Goal: Task Accomplishment & Management: Use online tool/utility

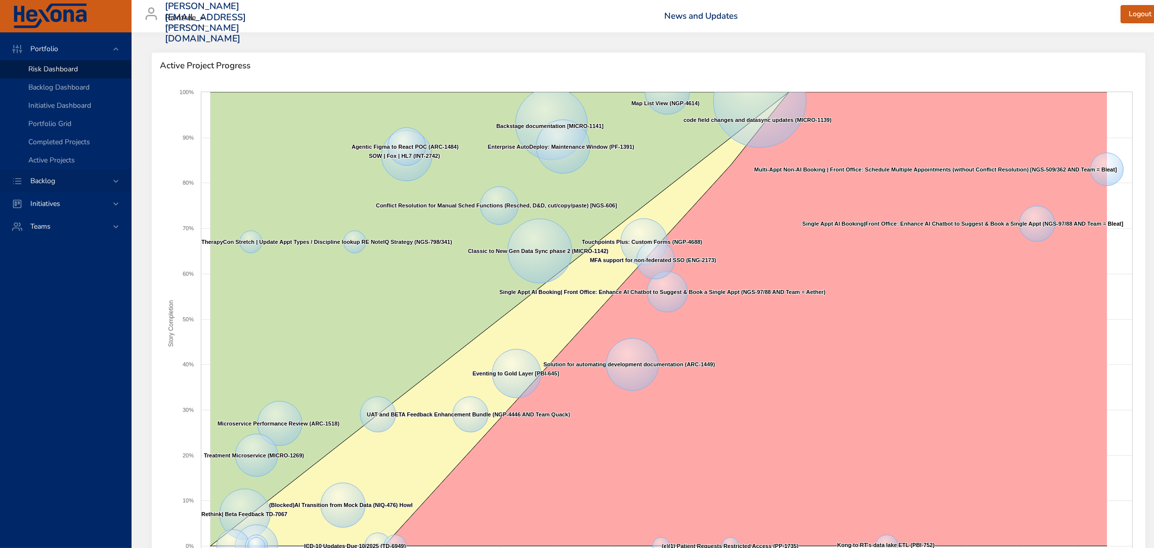
click at [58, 171] on div "Backlog" at bounding box center [65, 180] width 131 height 23
click at [58, 91] on span "Backlog Details" at bounding box center [52, 92] width 49 height 10
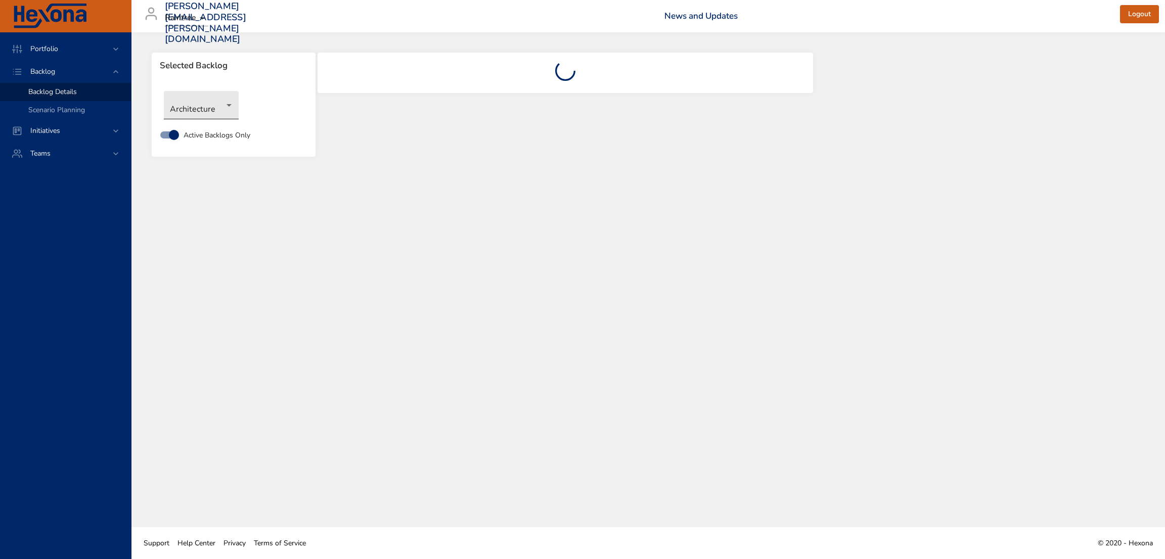
click at [203, 99] on body "Portfolio Backlog Backlog Details Scenario Planning Initiatives Teams [PERSON_N…" at bounding box center [582, 279] width 1165 height 559
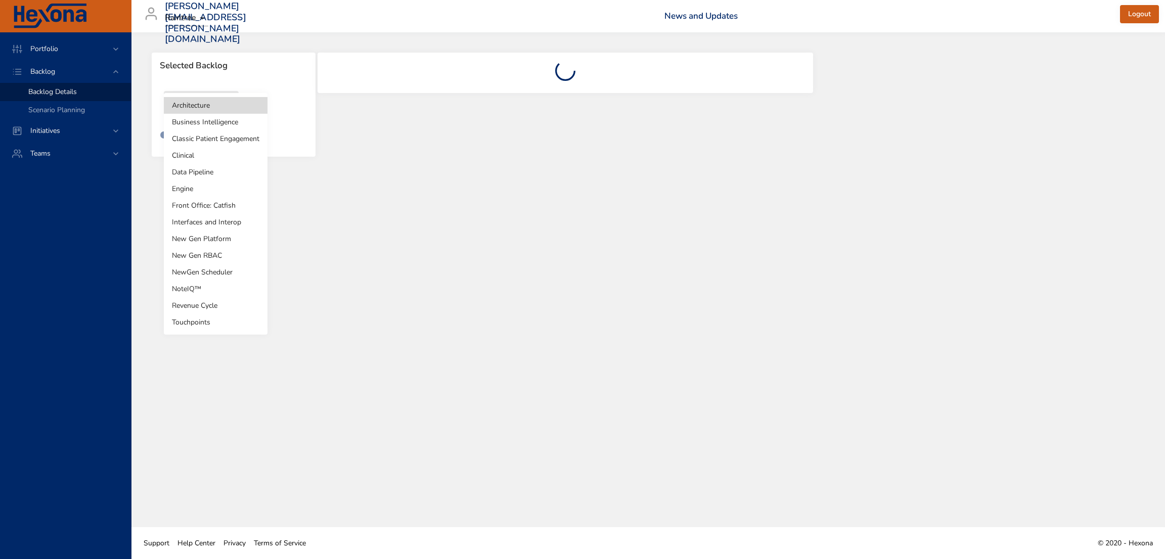
click at [216, 270] on li "NewGen Scheduler" at bounding box center [216, 272] width 104 height 17
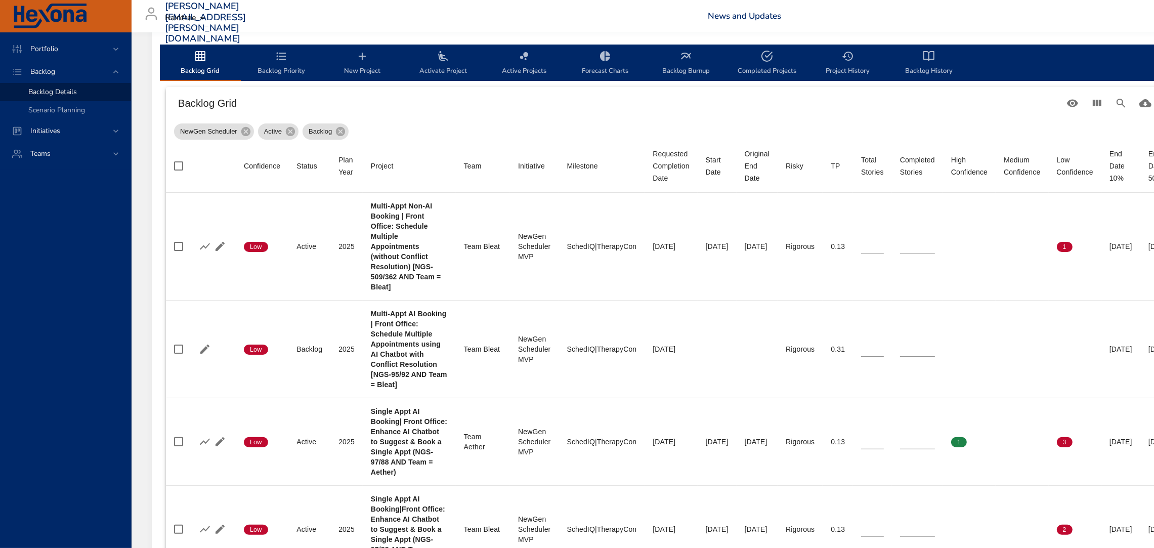
scroll to position [306, 0]
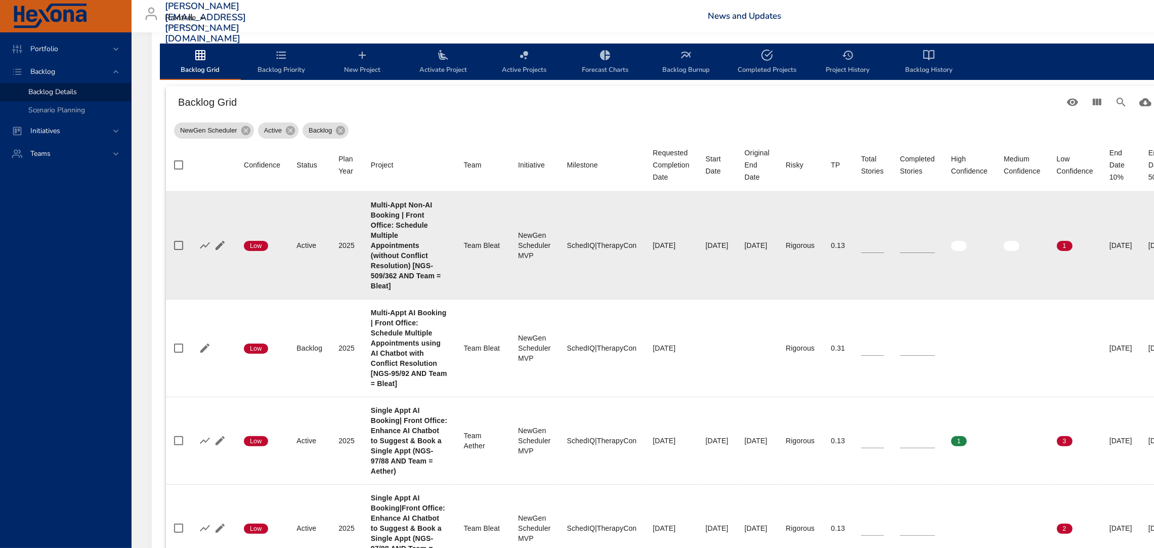
type input "**"
type input "*"
type input "**"
type input "*"
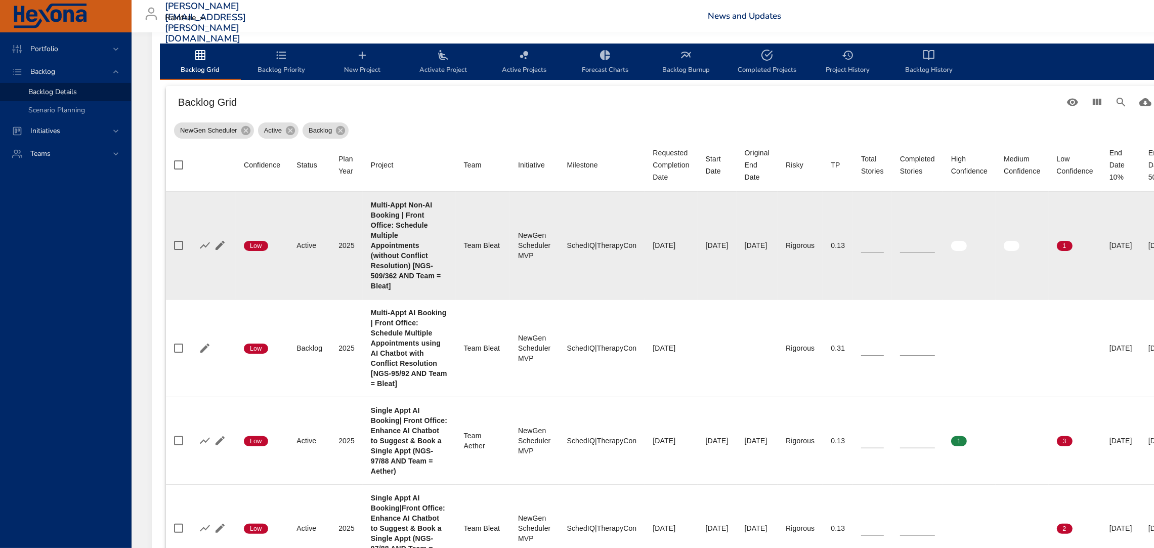
type input "*"
type input "**"
type input "*"
type input "**"
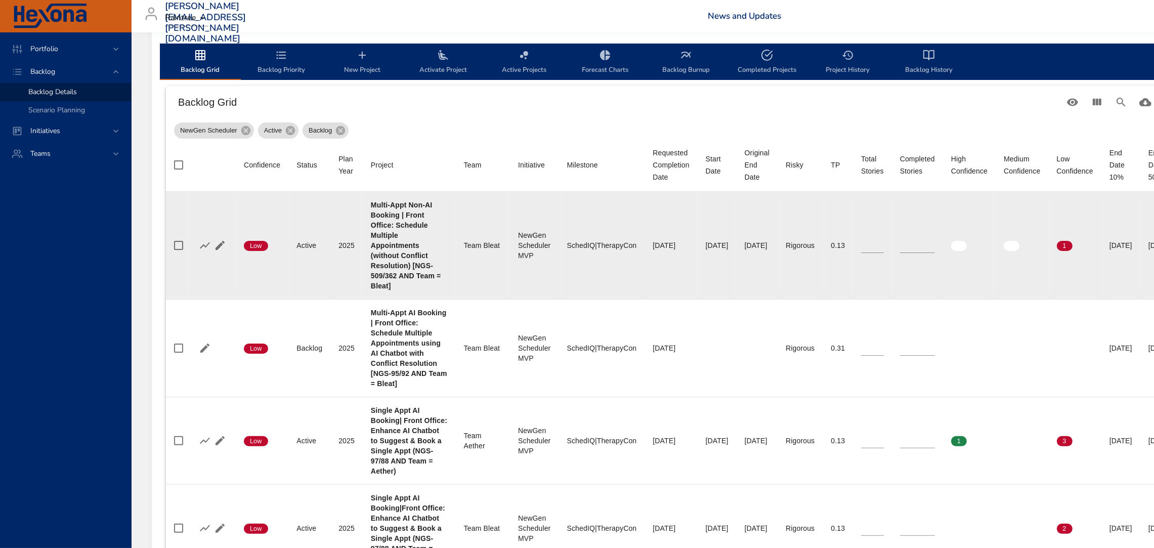
type input "**"
type input "*"
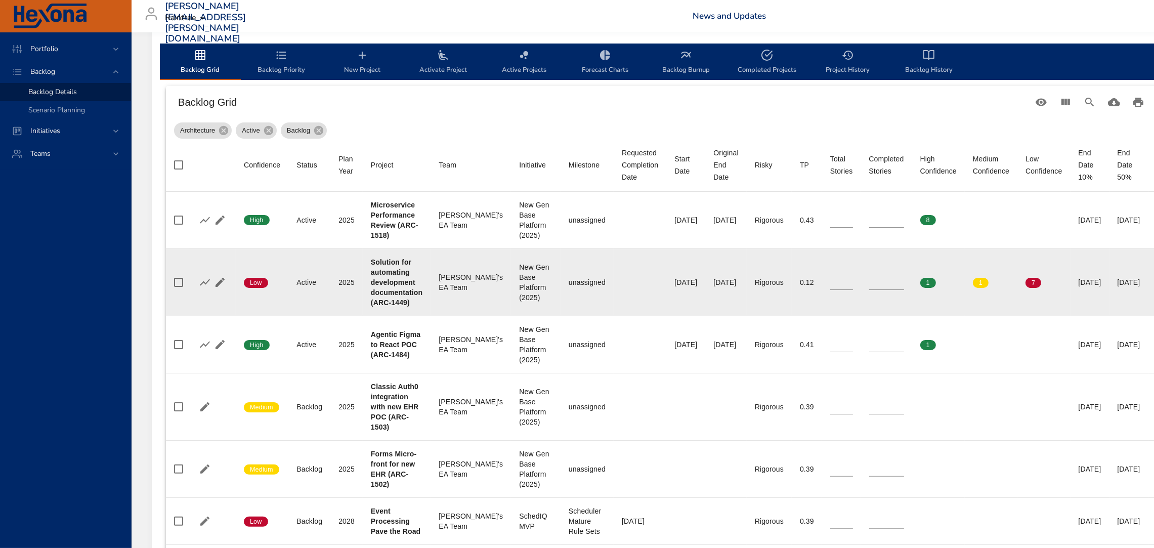
scroll to position [0, 0]
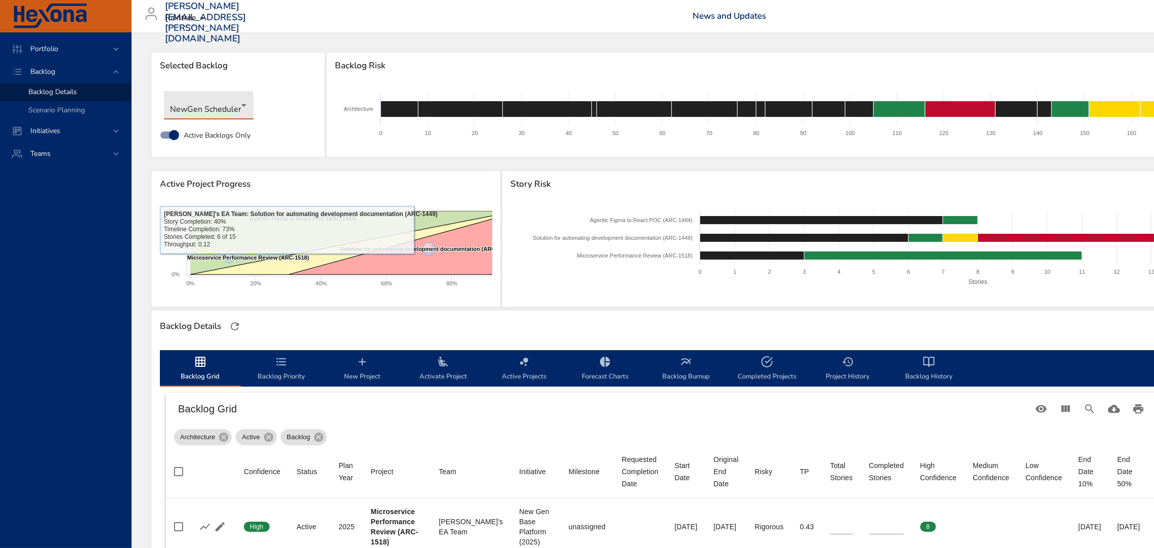
click at [207, 103] on body "Portfolio Backlog Backlog Details Scenario Planning Initiatives Teams [PERSON_N…" at bounding box center [577, 274] width 1154 height 548
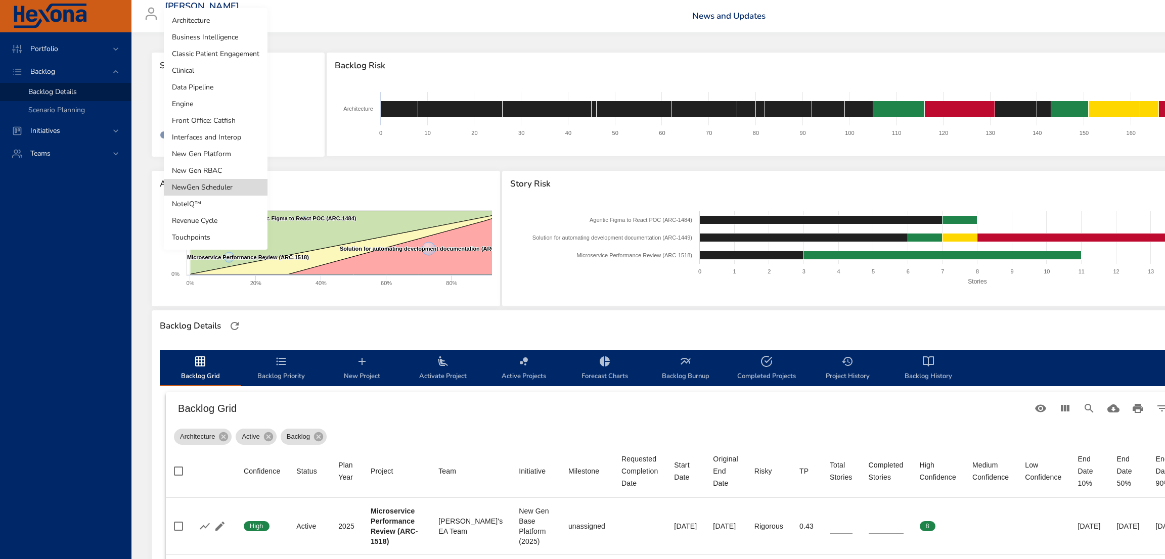
click at [218, 184] on li "NewGen Scheduler" at bounding box center [216, 187] width 104 height 17
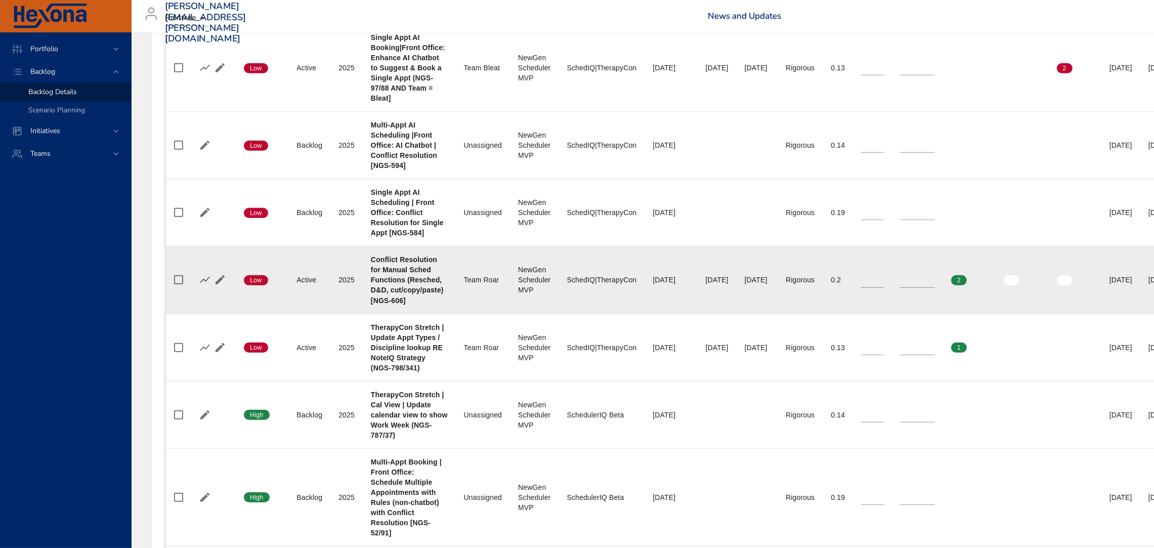
scroll to position [768, 0]
type input "*"
click at [935, 271] on input "*" at bounding box center [917, 278] width 35 height 15
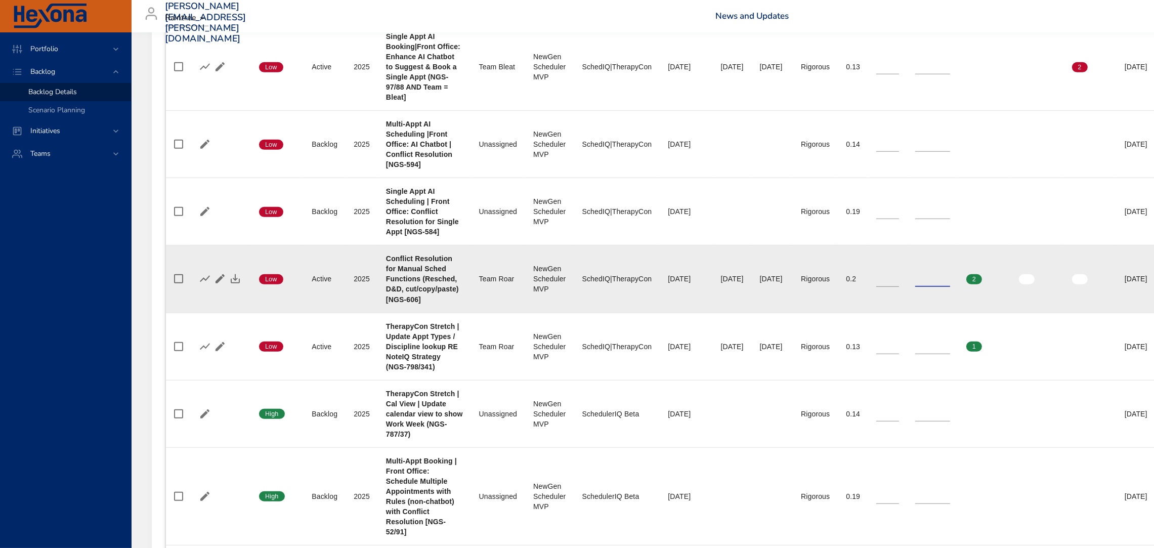
click at [950, 271] on input "*" at bounding box center [932, 278] width 35 height 15
click at [201, 273] on icon "button" at bounding box center [205, 279] width 12 height 12
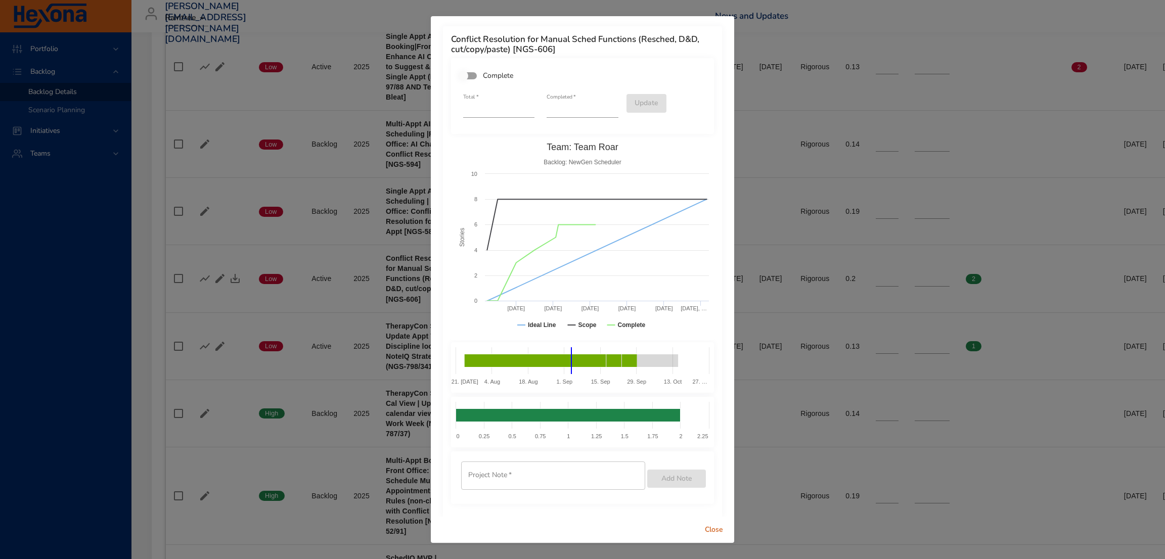
click at [607, 104] on input "*" at bounding box center [582, 110] width 71 height 16
type input "*"
click at [607, 104] on input "*" at bounding box center [582, 110] width 71 height 16
type input "*"
click at [527, 106] on input "*" at bounding box center [498, 110] width 71 height 16
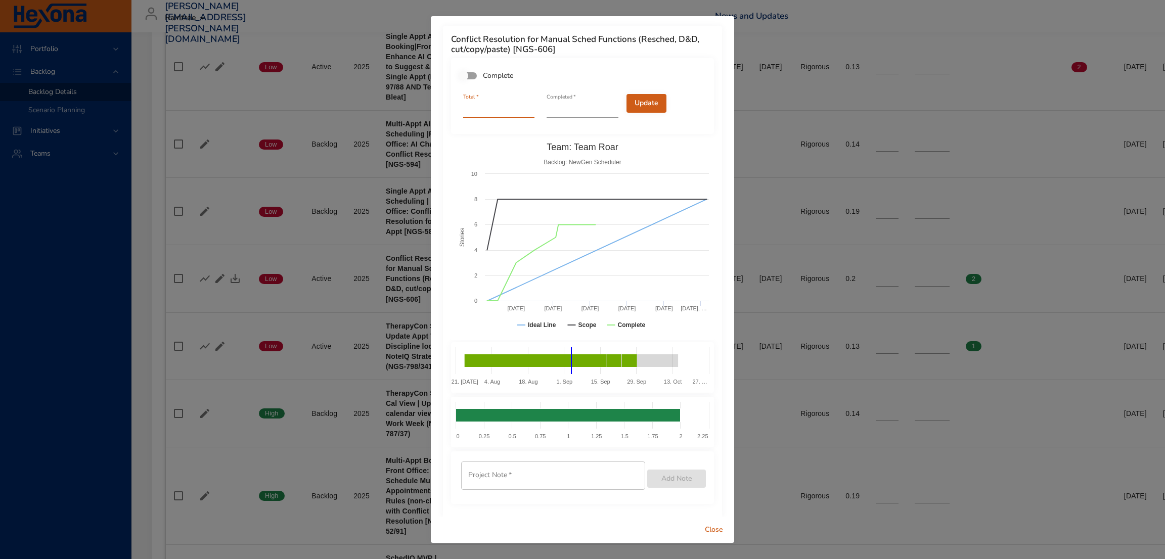
click at [641, 101] on span "Update" at bounding box center [647, 103] width 24 height 13
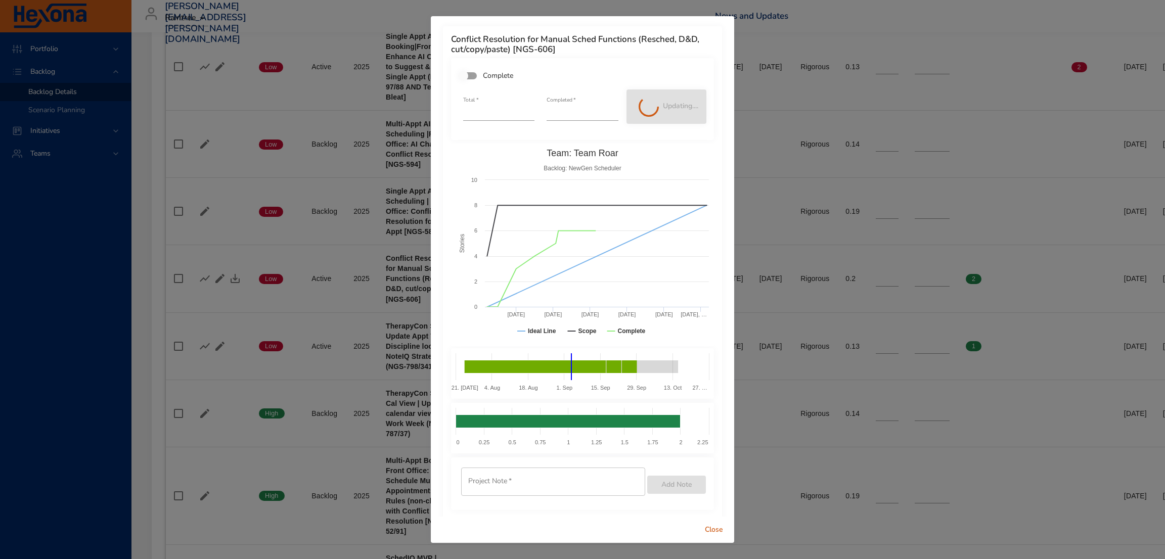
type input "*"
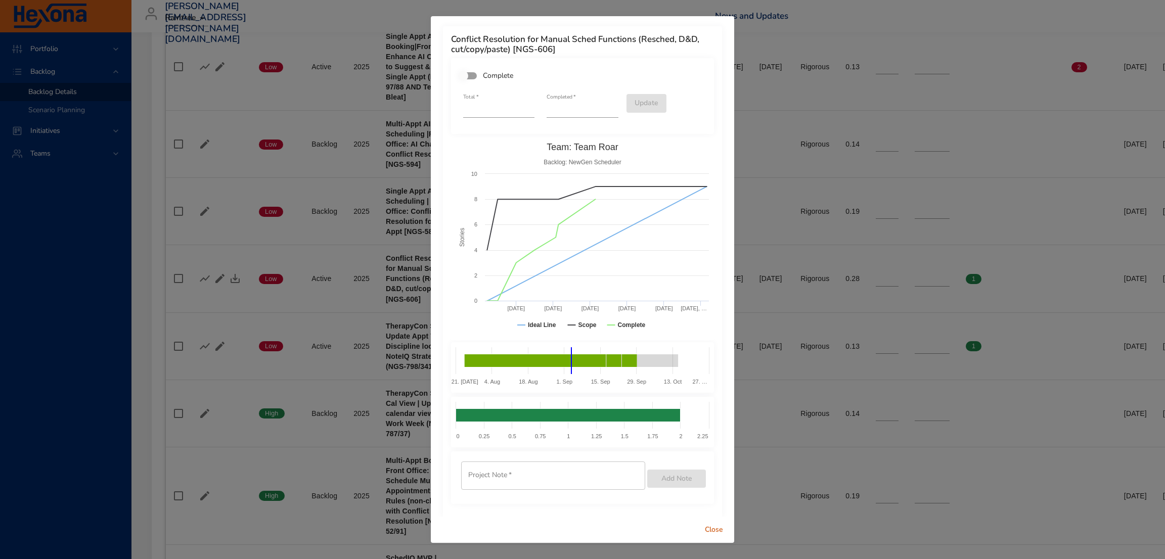
click at [715, 532] on span "Close" at bounding box center [714, 530] width 24 height 13
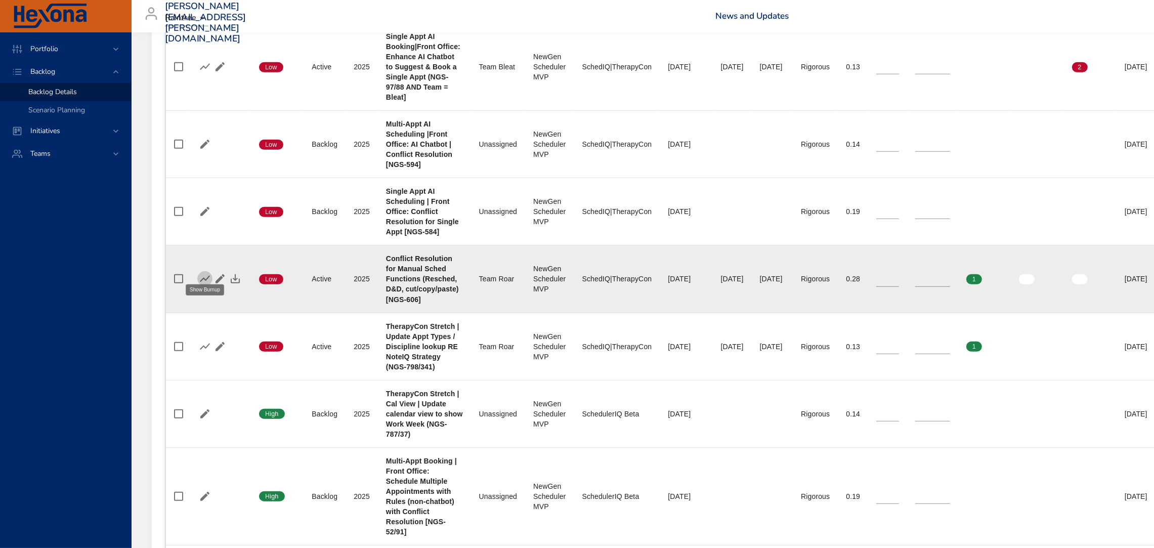
click at [203, 276] on icon "button" at bounding box center [205, 279] width 10 height 7
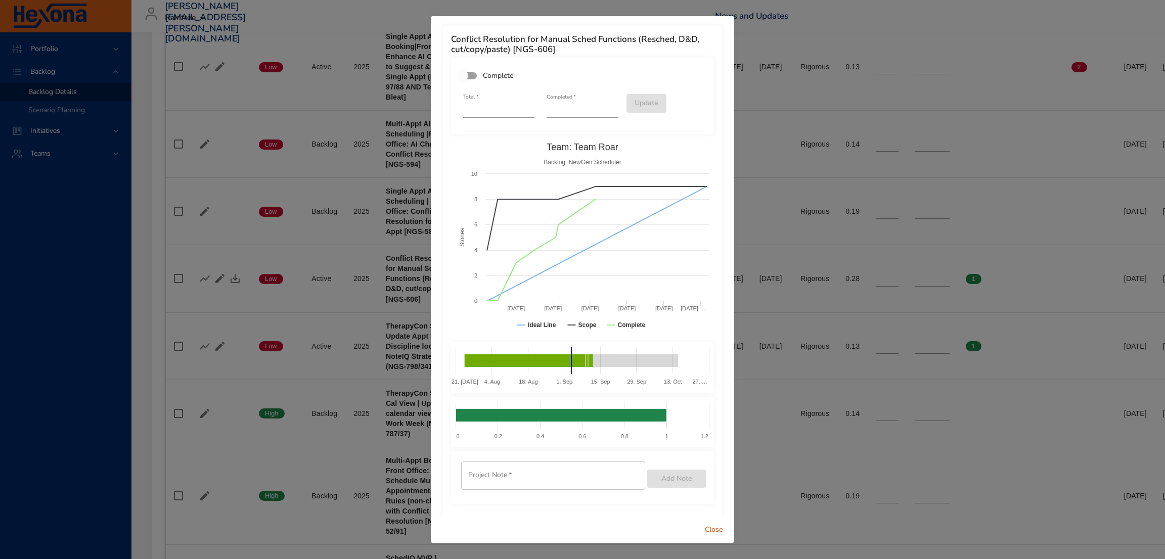
click at [716, 533] on span "Close" at bounding box center [714, 530] width 24 height 13
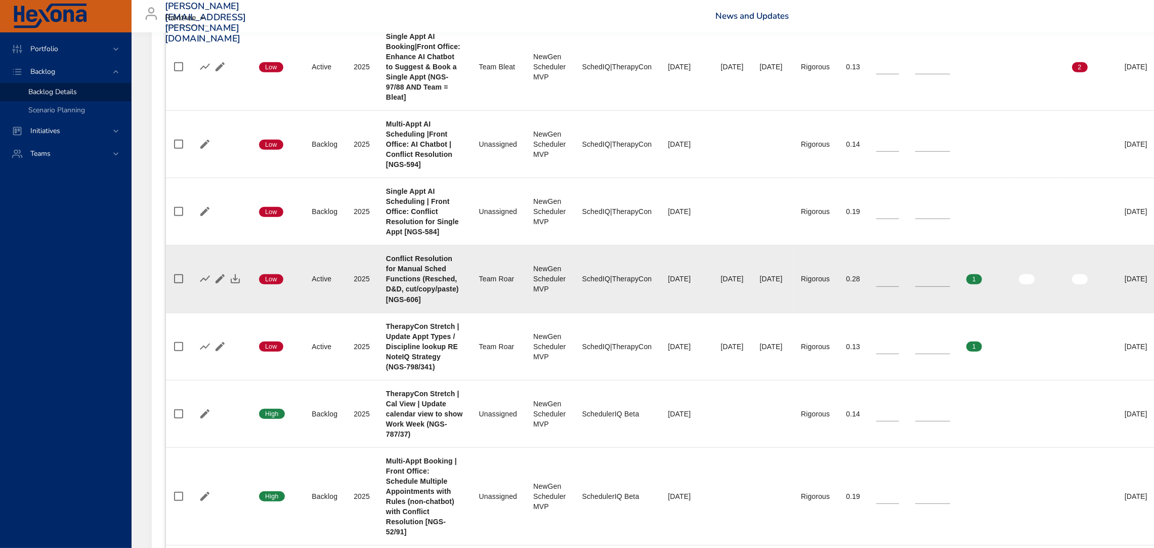
type input "*"
click at [950, 271] on input "*" at bounding box center [932, 278] width 35 height 15
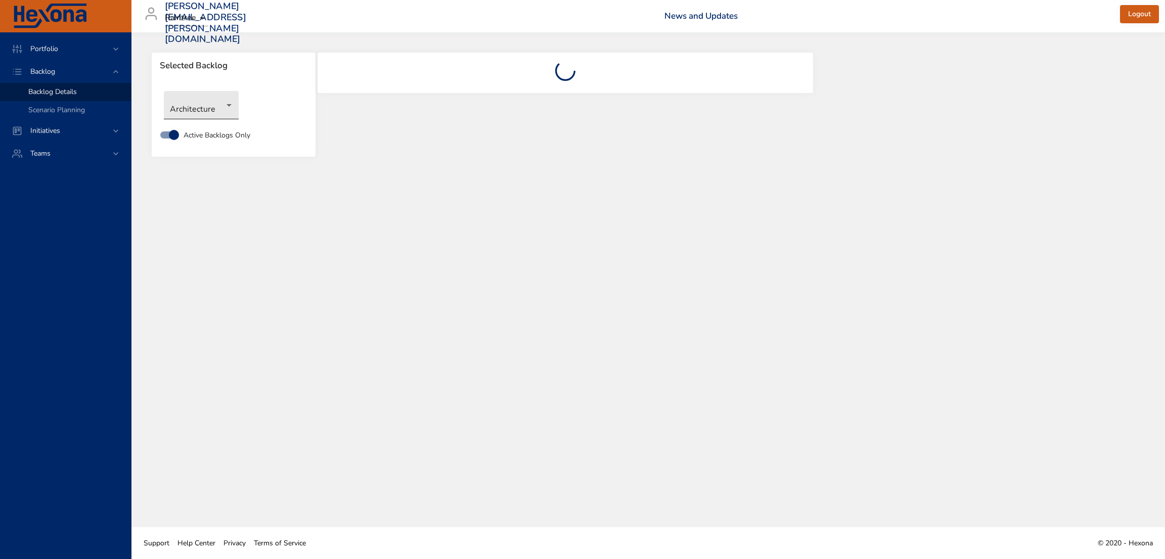
click at [205, 103] on body "Portfolio Backlog Backlog Details Scenario Planning Initiatives Teams [PERSON_N…" at bounding box center [582, 279] width 1165 height 559
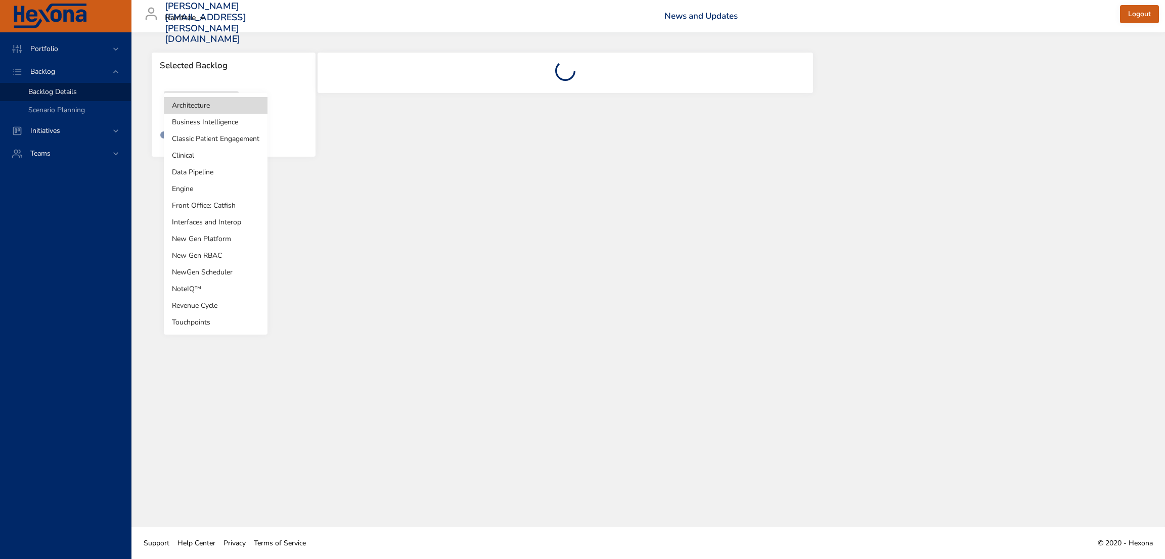
click at [216, 272] on li "NewGen Scheduler" at bounding box center [216, 272] width 104 height 17
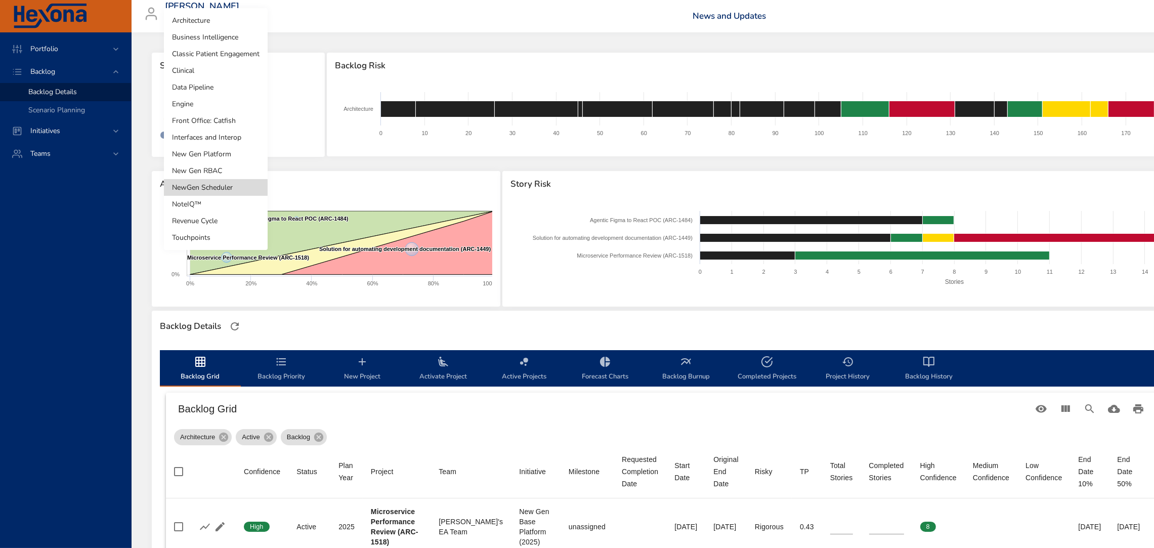
click at [219, 97] on body "Portfolio Backlog Backlog Details Scenario Planning Initiatives Teams [PERSON_N…" at bounding box center [577, 274] width 1154 height 548
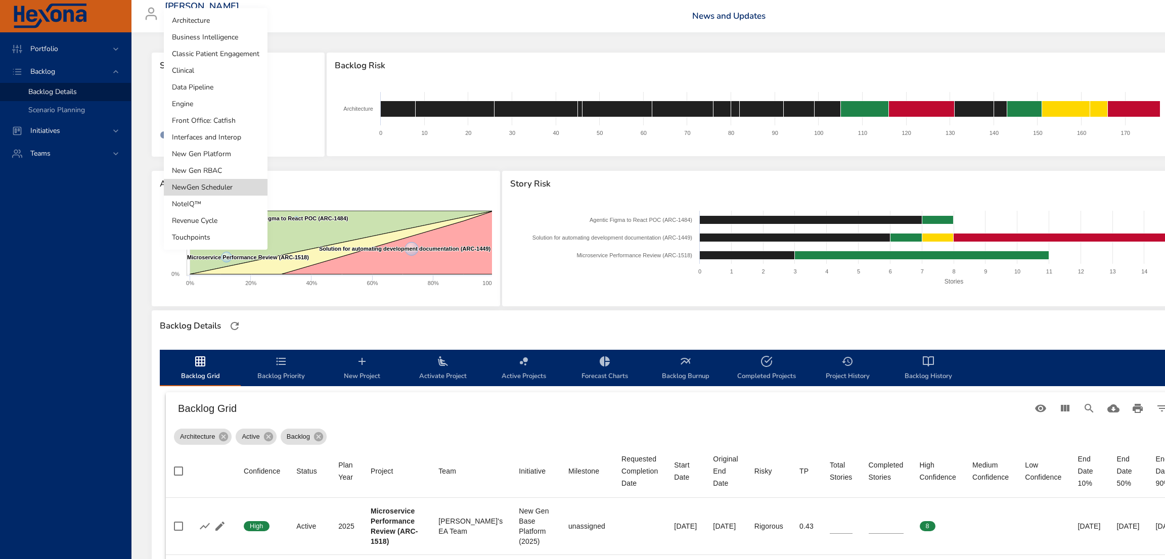
click at [224, 185] on li "NewGen Scheduler" at bounding box center [216, 187] width 104 height 17
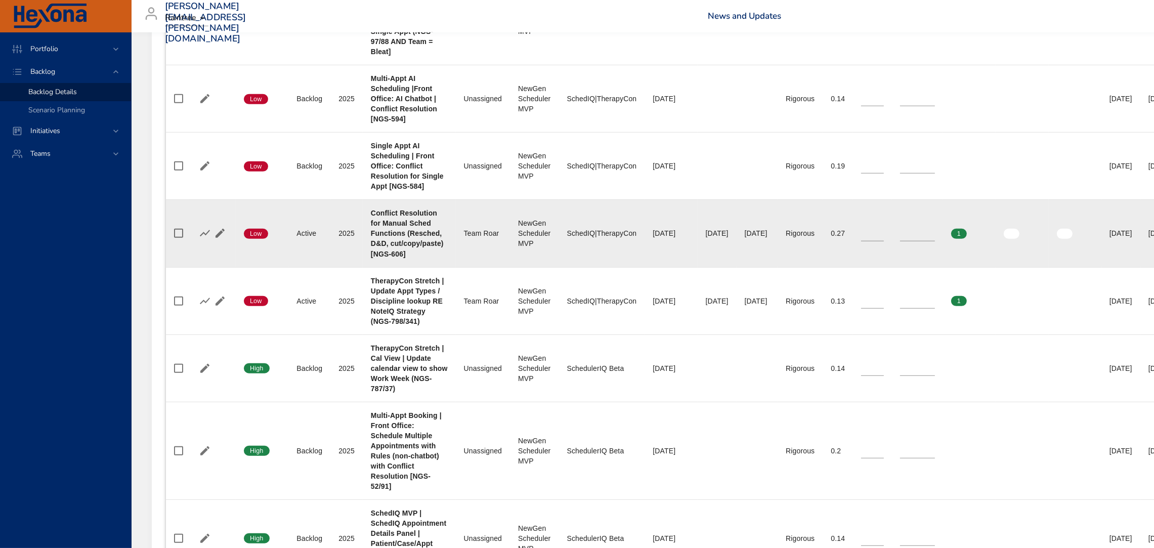
scroll to position [818, 0]
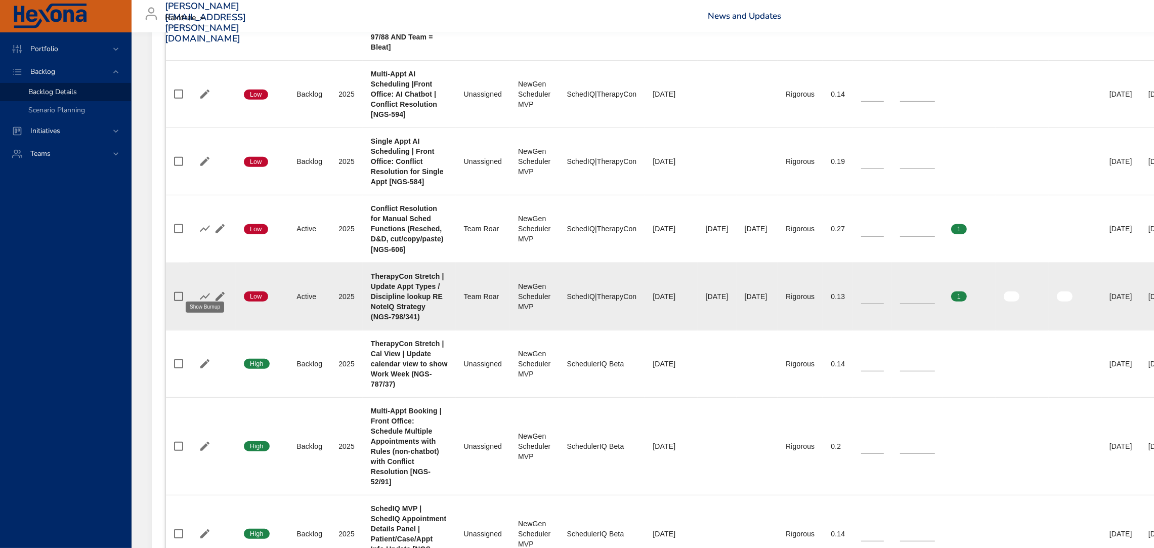
click at [209, 290] on icon "button" at bounding box center [205, 296] width 12 height 12
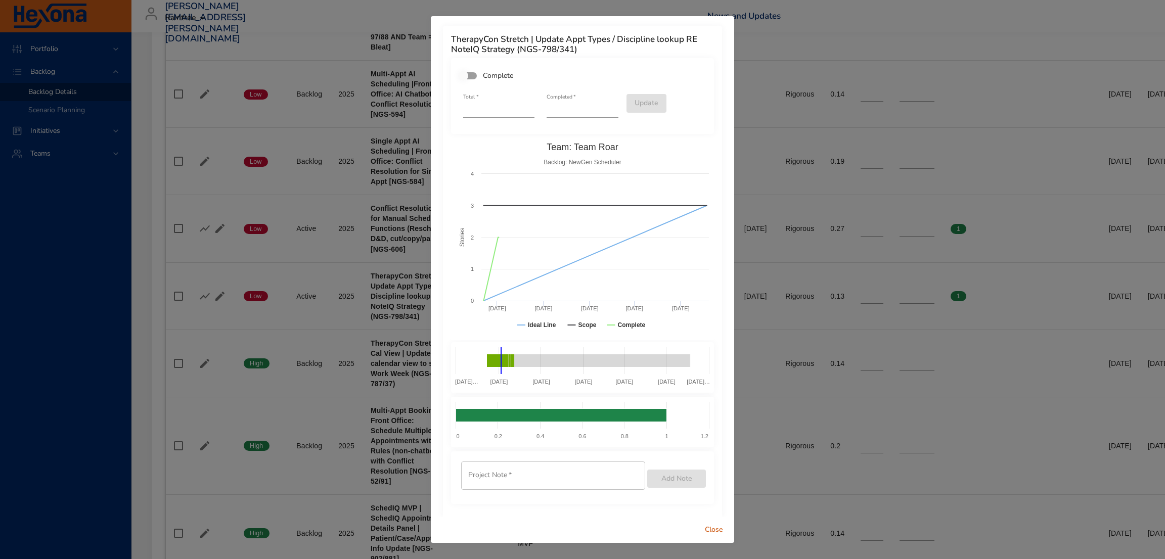
type input "*"
click at [607, 106] on input "*" at bounding box center [582, 110] width 71 height 16
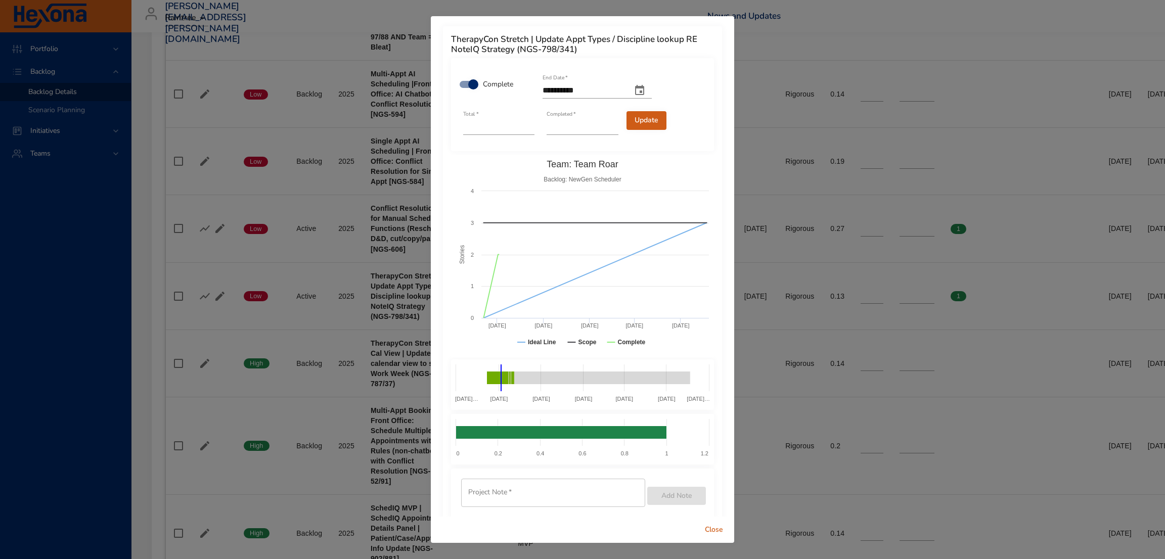
click at [642, 119] on span "Update" at bounding box center [647, 120] width 24 height 13
type input "*"
click at [714, 526] on span "Close" at bounding box center [714, 530] width 24 height 13
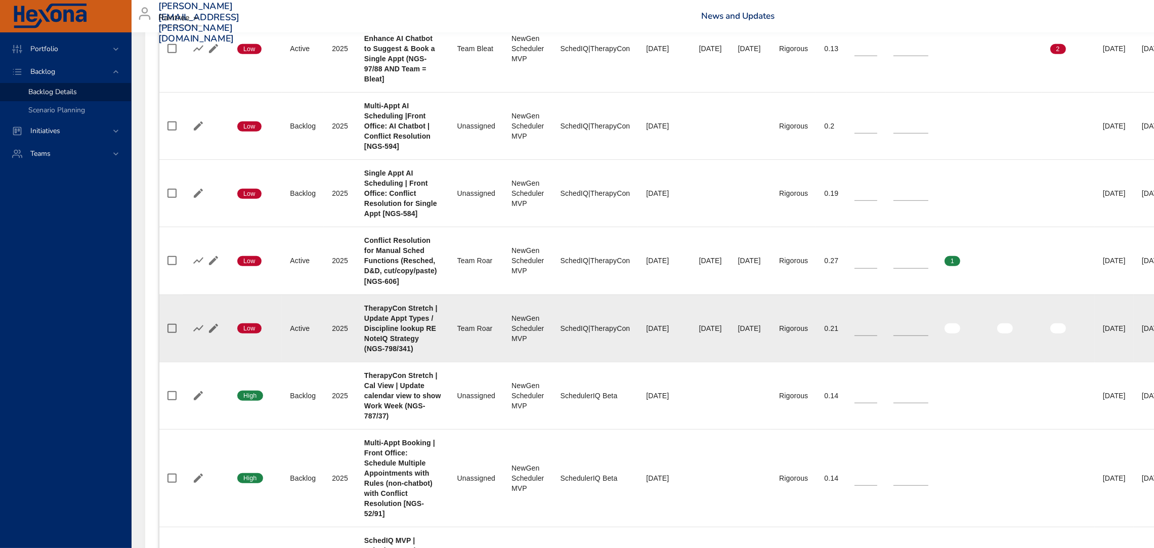
scroll to position [788, 7]
